Goal: Task Accomplishment & Management: Complete application form

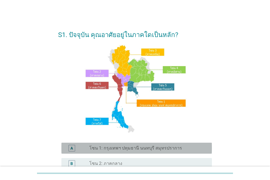
click at [119, 146] on label "โซน 1: กรุงเทพฯ ปทุมธานี นนทบุรี สมุทรปราการ" at bounding box center [135, 147] width 93 height 5
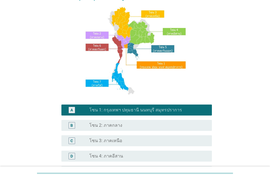
scroll to position [110, 0]
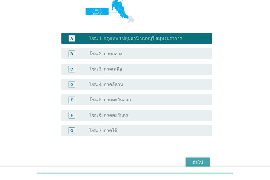
click at [196, 158] on button "ต่อไป" at bounding box center [198, 162] width 24 height 10
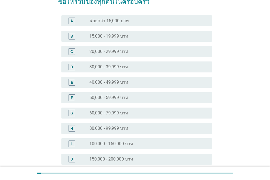
scroll to position [55, 0]
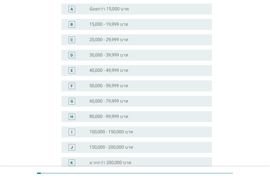
click at [180, 121] on div "H radio_button_unchecked 80,000 - 99,999 บาท" at bounding box center [136, 116] width 151 height 11
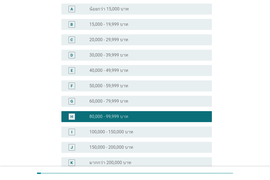
scroll to position [114, 0]
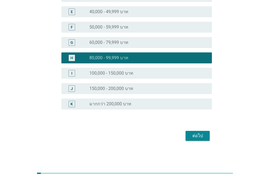
click at [197, 137] on div "ต่อไป" at bounding box center [197, 135] width 15 height 7
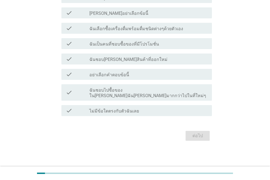
scroll to position [0, 0]
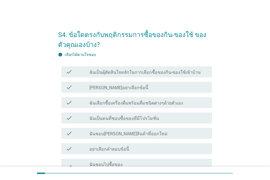
click at [185, 102] on div "check_box_outline_blank ฉันเลือกซื้อเครื่องดื่มพร้อมดื่มชนิดต่างๆด้วยตัวเอง" at bounding box center [148, 102] width 118 height 7
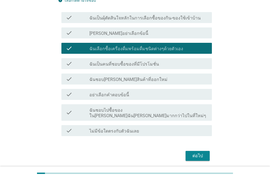
scroll to position [55, 0]
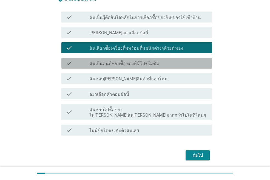
click at [191, 66] on div "check_box_outline_blank ฉันเป็นคนที่ชอบซื้อของที่มีโปรโมชั่น" at bounding box center [148, 63] width 118 height 7
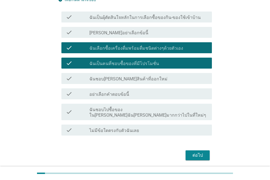
click at [190, 77] on div "check_box_outline_blank ฉันชอบ[PERSON_NAME]สินค้าที่ออกใหม่" at bounding box center [148, 78] width 118 height 7
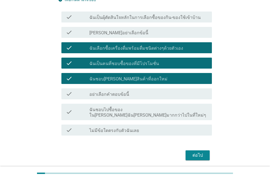
click at [201, 152] on div "ต่อไป" at bounding box center [197, 155] width 15 height 7
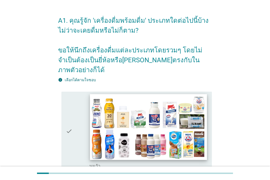
scroll to position [27, 0]
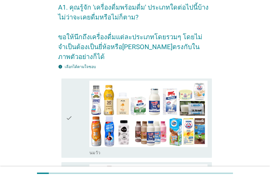
click at [80, 104] on div "check" at bounding box center [78, 118] width 24 height 75
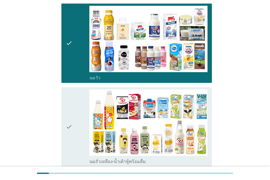
scroll to position [110, 0]
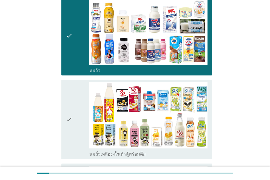
click at [80, 104] on div "check" at bounding box center [78, 119] width 24 height 75
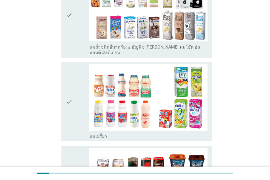
scroll to position [302, 0]
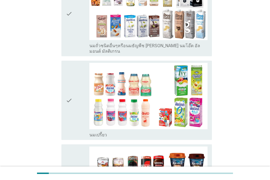
click at [80, 104] on div "check" at bounding box center [78, 100] width 24 height 75
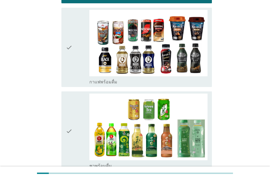
scroll to position [439, 0]
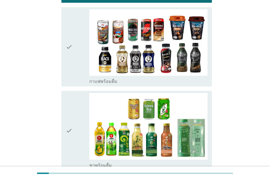
click at [80, 104] on div "check" at bounding box center [78, 130] width 24 height 75
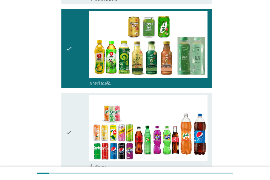
scroll to position [521, 0]
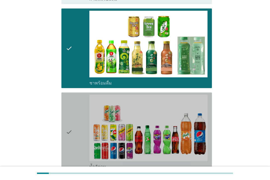
click at [80, 104] on div "check" at bounding box center [78, 132] width 24 height 75
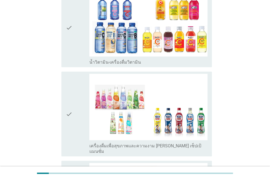
scroll to position [878, 0]
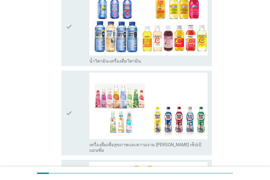
click at [82, 103] on div "check" at bounding box center [78, 113] width 24 height 80
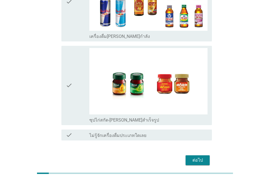
scroll to position [1163, 0]
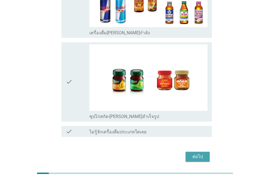
click at [199, 153] on div "ต่อไป" at bounding box center [197, 156] width 15 height 7
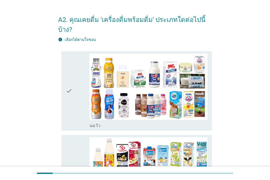
scroll to position [0, 0]
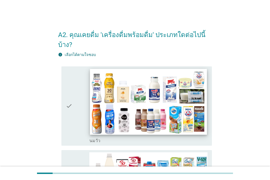
click at [129, 109] on img at bounding box center [148, 102] width 117 height 66
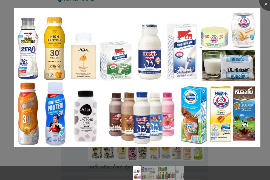
scroll to position [55, 0]
click at [265, 7] on div at bounding box center [270, 0] width 22 height 22
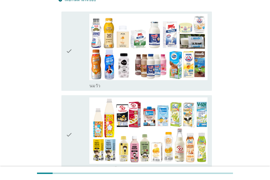
click at [69, 46] on icon "check" at bounding box center [69, 51] width 7 height 75
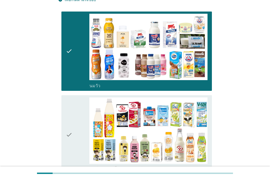
click at [71, 123] on icon "check" at bounding box center [69, 134] width 7 height 75
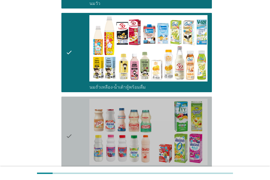
click at [71, 123] on icon "check" at bounding box center [69, 136] width 7 height 75
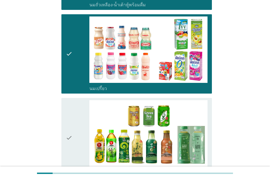
click at [71, 123] on icon "check" at bounding box center [69, 137] width 7 height 75
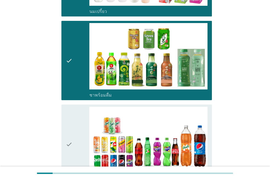
scroll to position [302, 0]
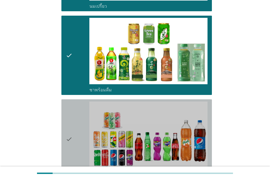
click at [71, 123] on icon "check" at bounding box center [69, 138] width 7 height 75
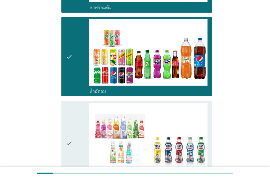
click at [71, 123] on icon "check" at bounding box center [69, 143] width 7 height 80
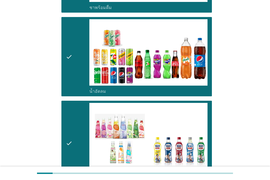
scroll to position [454, 0]
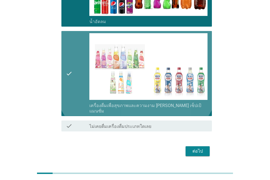
click at [69, 70] on icon "check" at bounding box center [69, 73] width 7 height 80
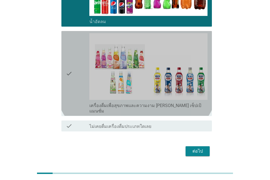
click at [73, 71] on div "check" at bounding box center [78, 73] width 24 height 80
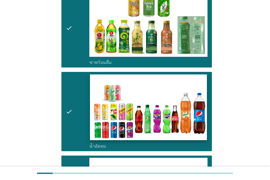
scroll to position [439, 0]
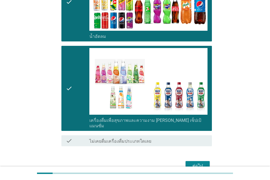
click at [191, 163] on div "ต่อไป" at bounding box center [197, 166] width 15 height 7
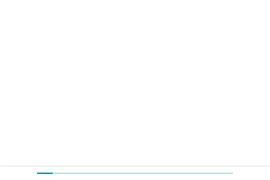
scroll to position [0, 0]
